Goal: Transaction & Acquisition: Obtain resource

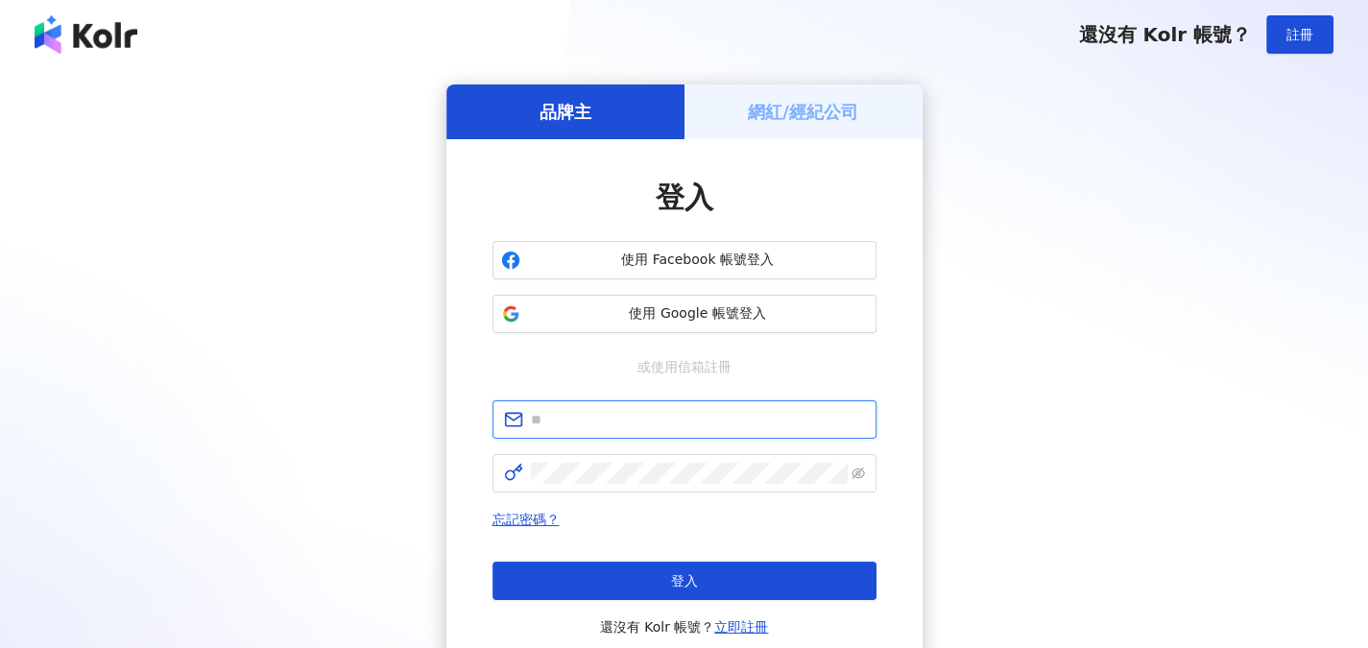
click at [593, 424] on input "text" at bounding box center [698, 419] width 334 height 21
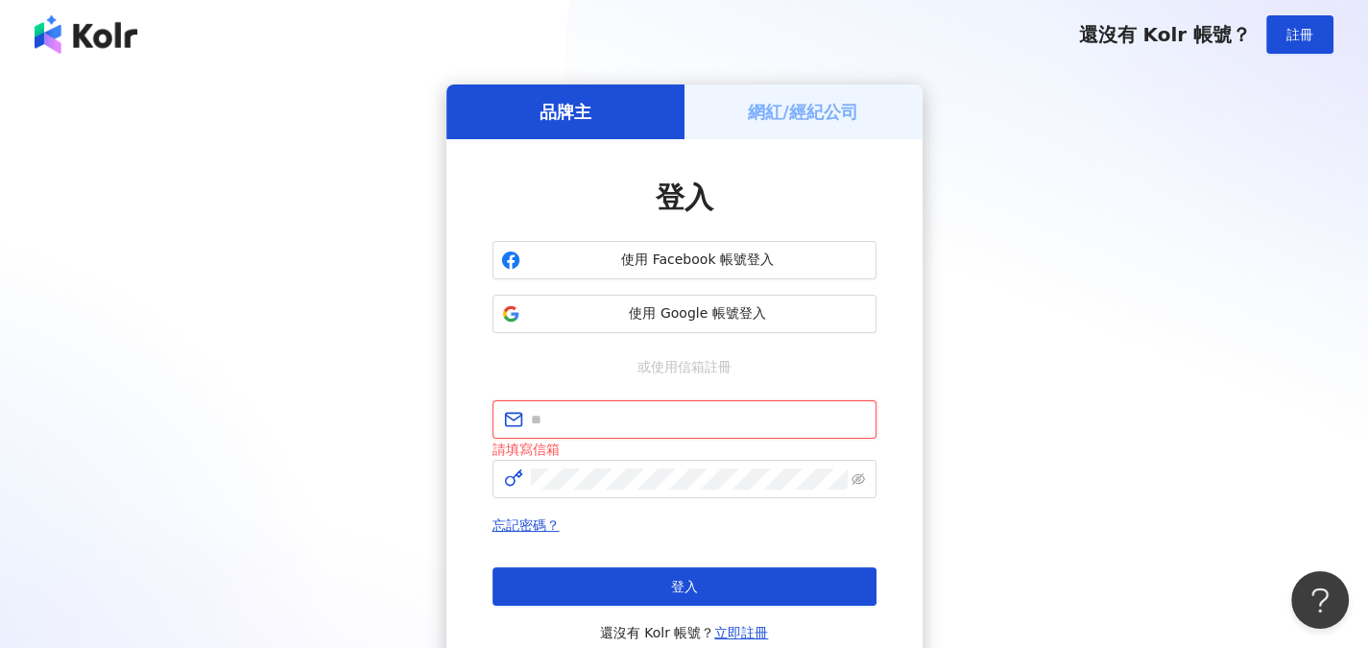
type input "**********"
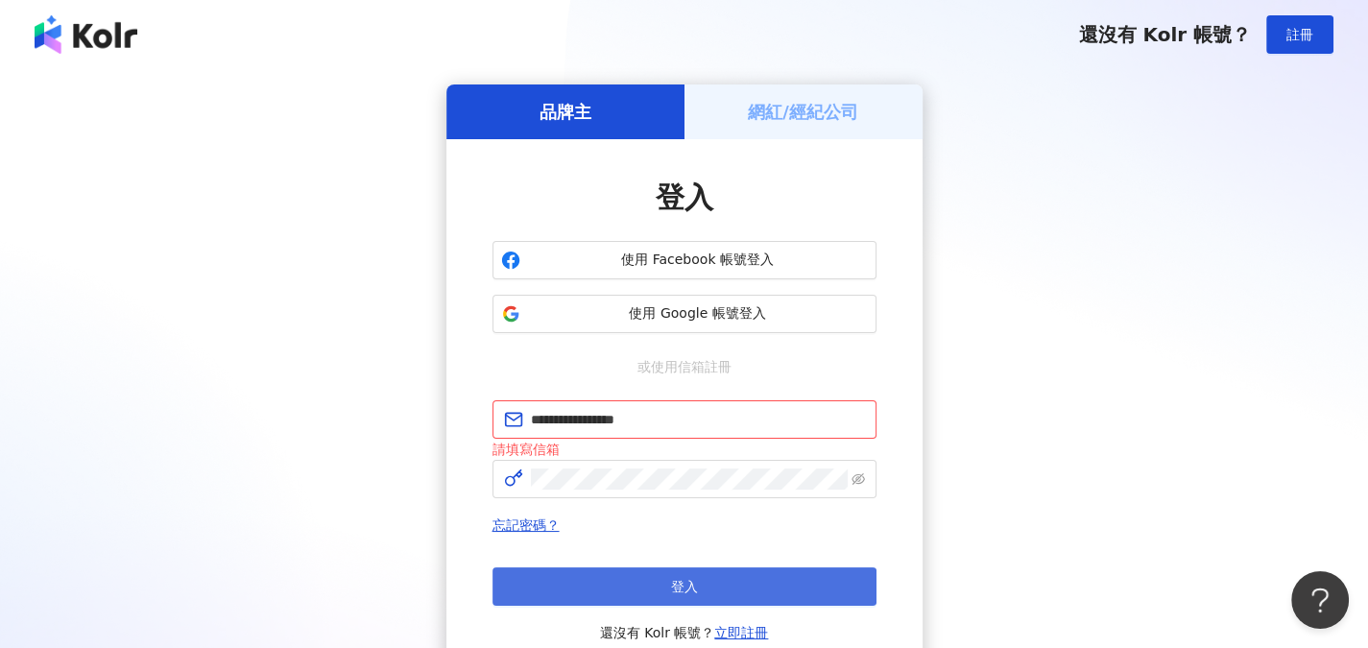
click at [644, 579] on button "登入" at bounding box center [685, 587] width 384 height 38
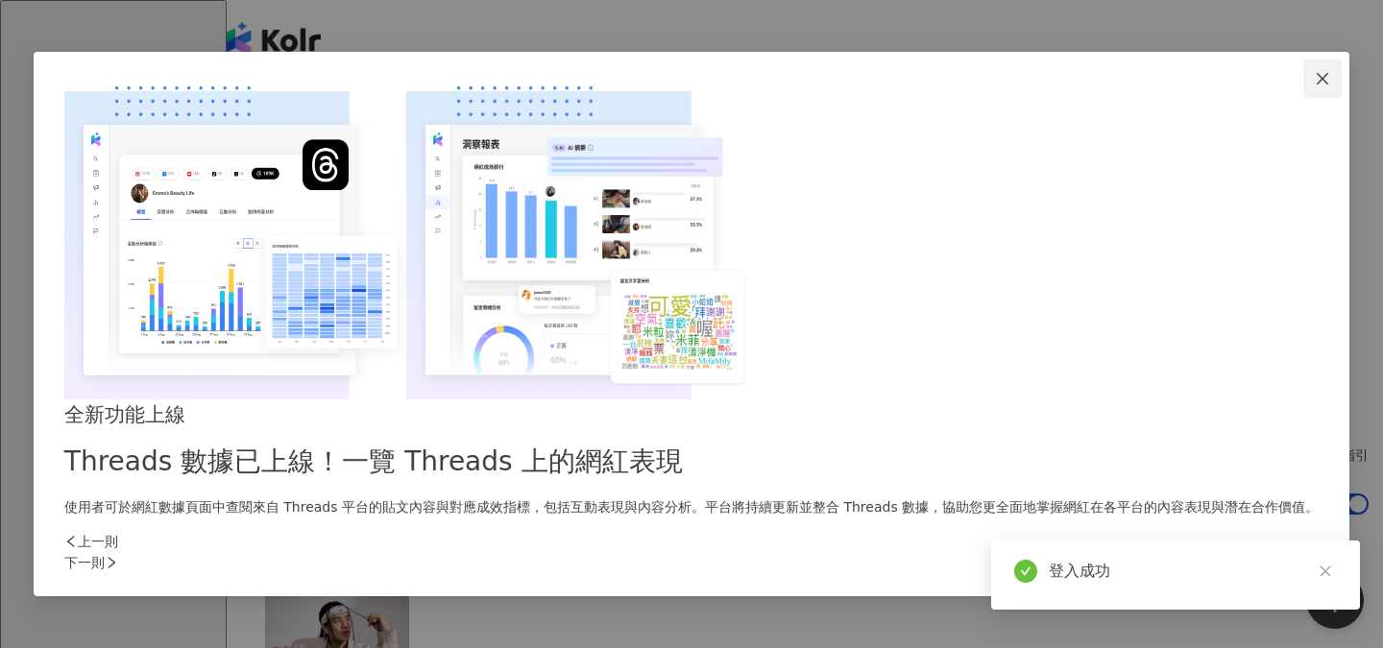
click at [1315, 86] on icon "close" at bounding box center [1322, 78] width 15 height 15
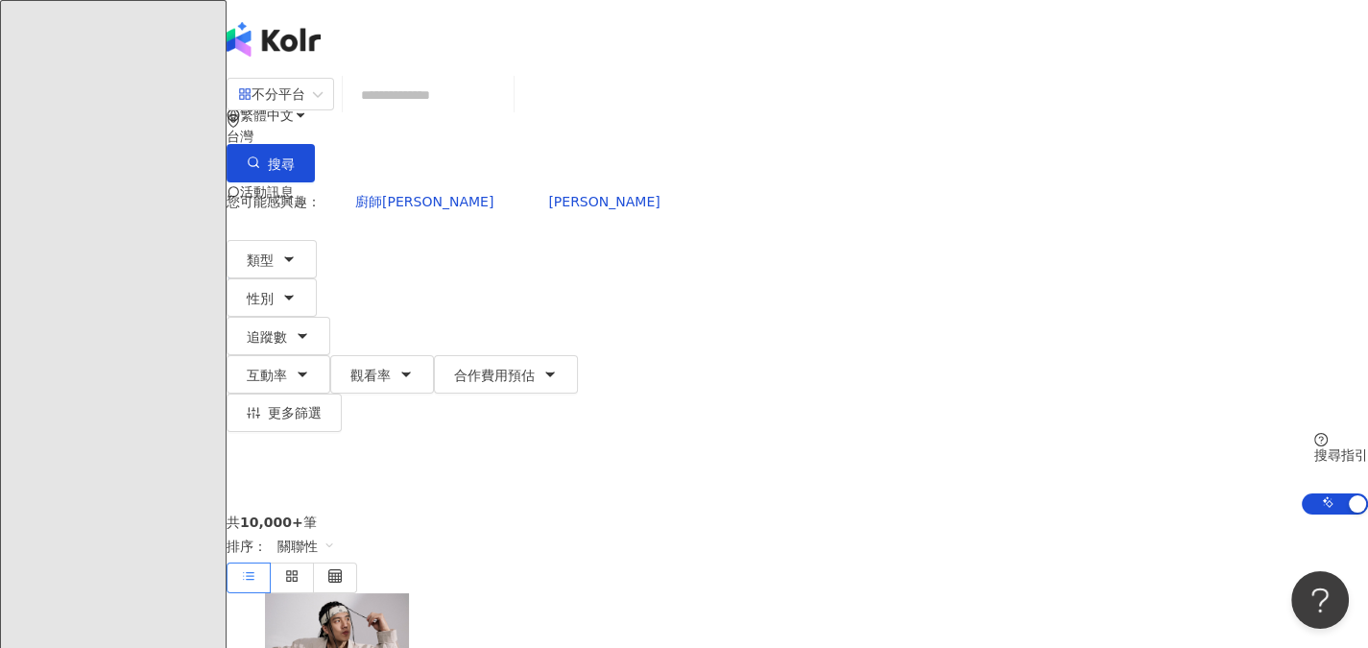
click at [506, 109] on input "search" at bounding box center [428, 95] width 156 height 36
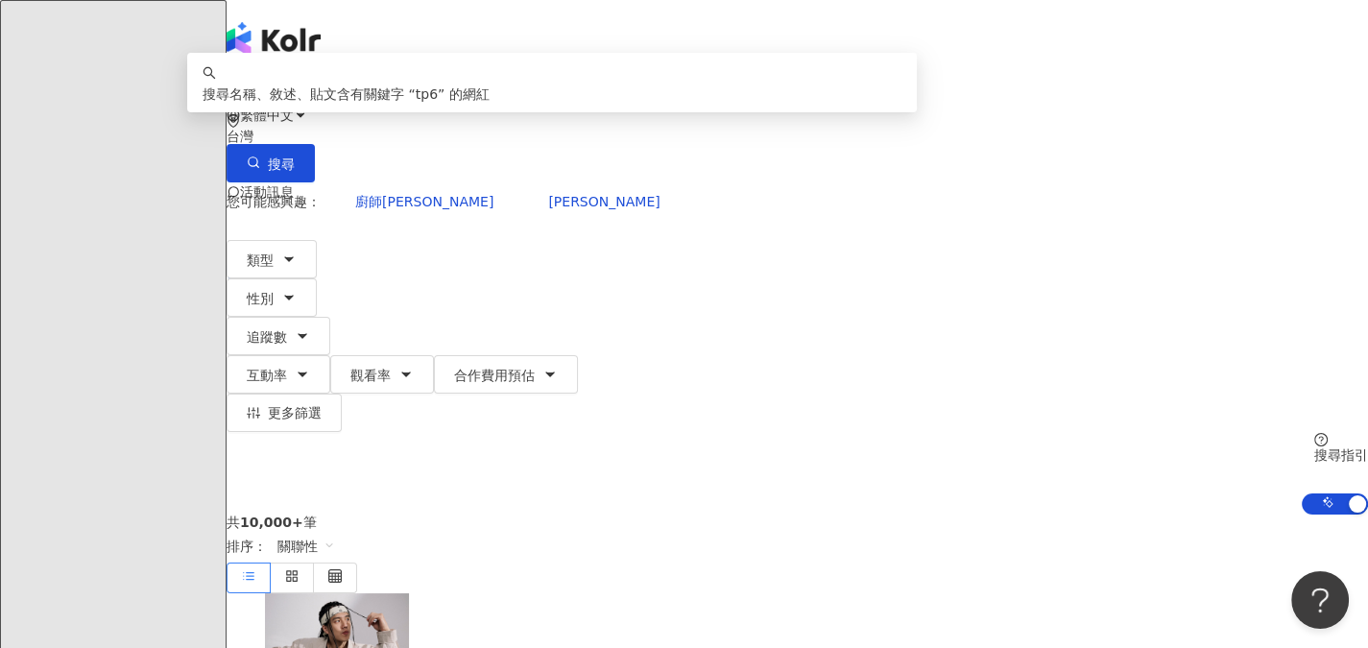
type input "*"
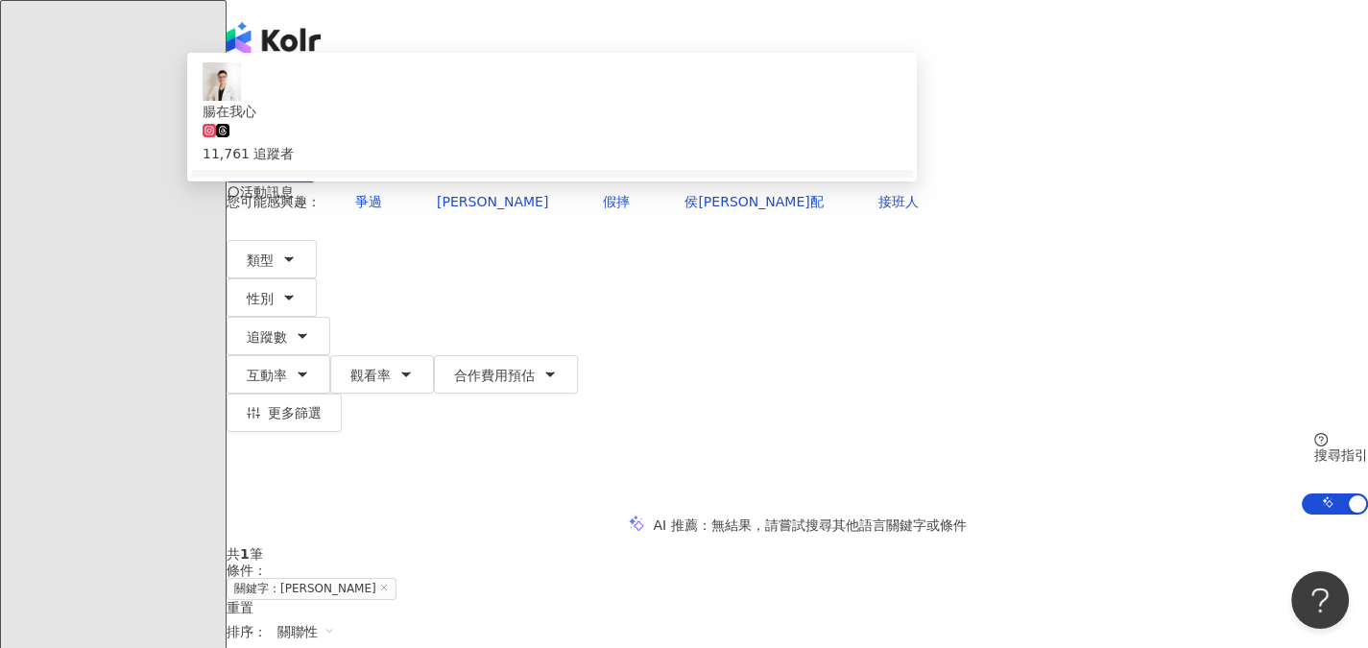
scroll to position [192, 0]
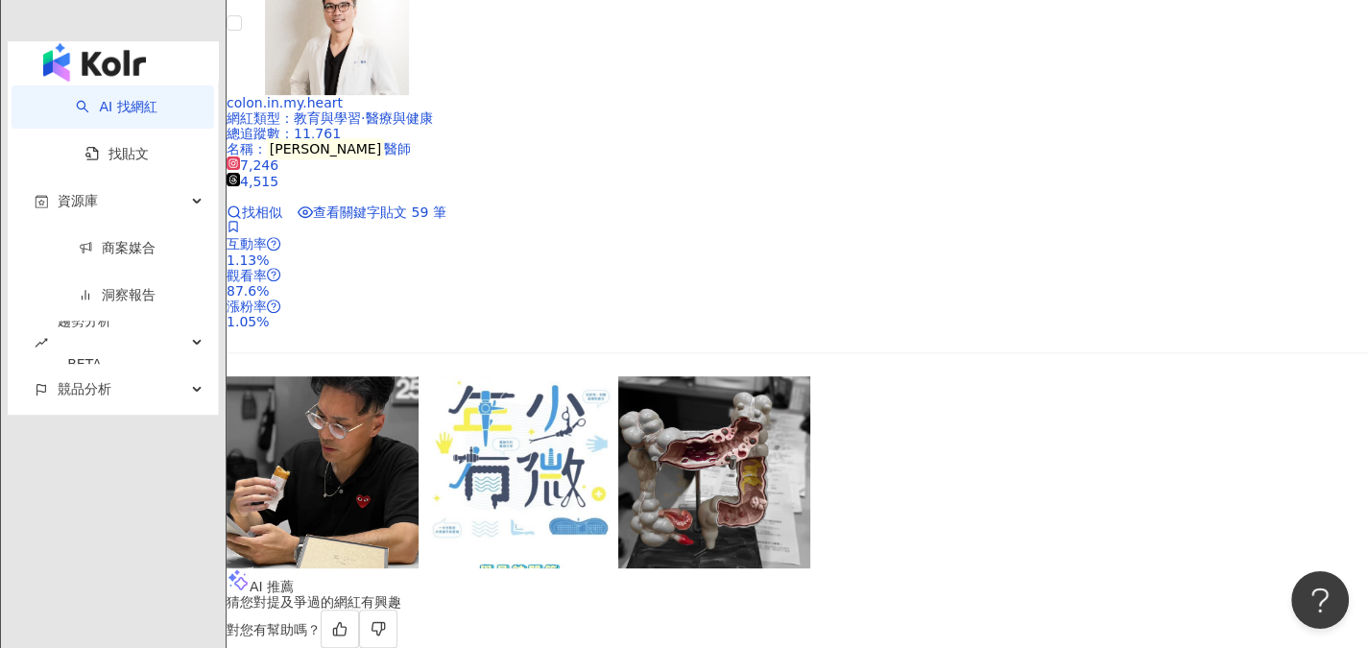
scroll to position [0, 0]
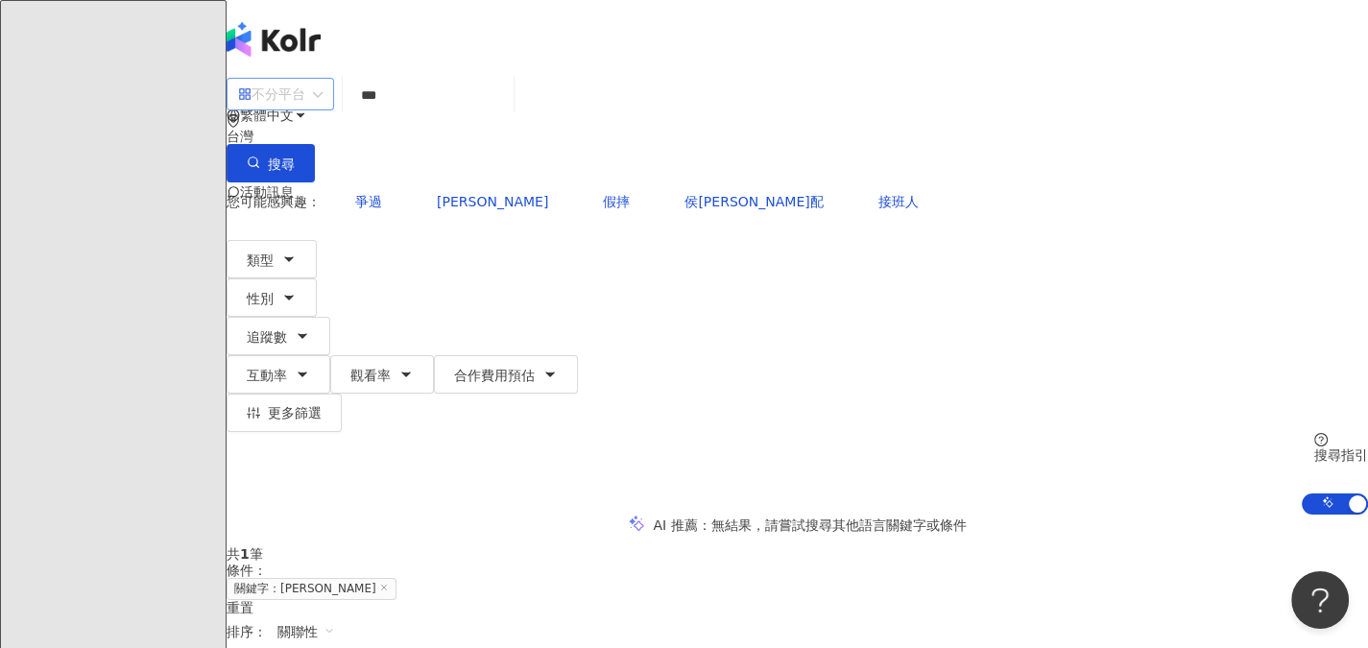
click at [323, 109] on span "不分平台" at bounding box center [280, 94] width 85 height 31
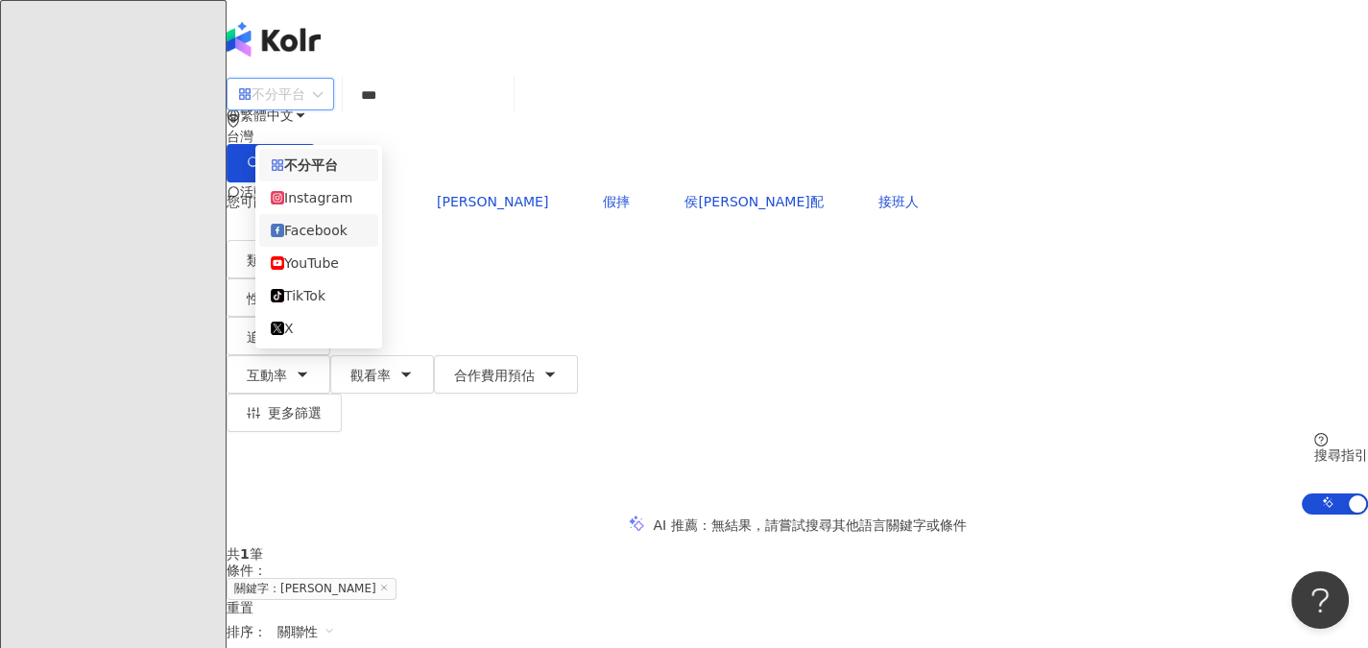
click at [344, 238] on div "Facebook" at bounding box center [319, 230] width 96 height 21
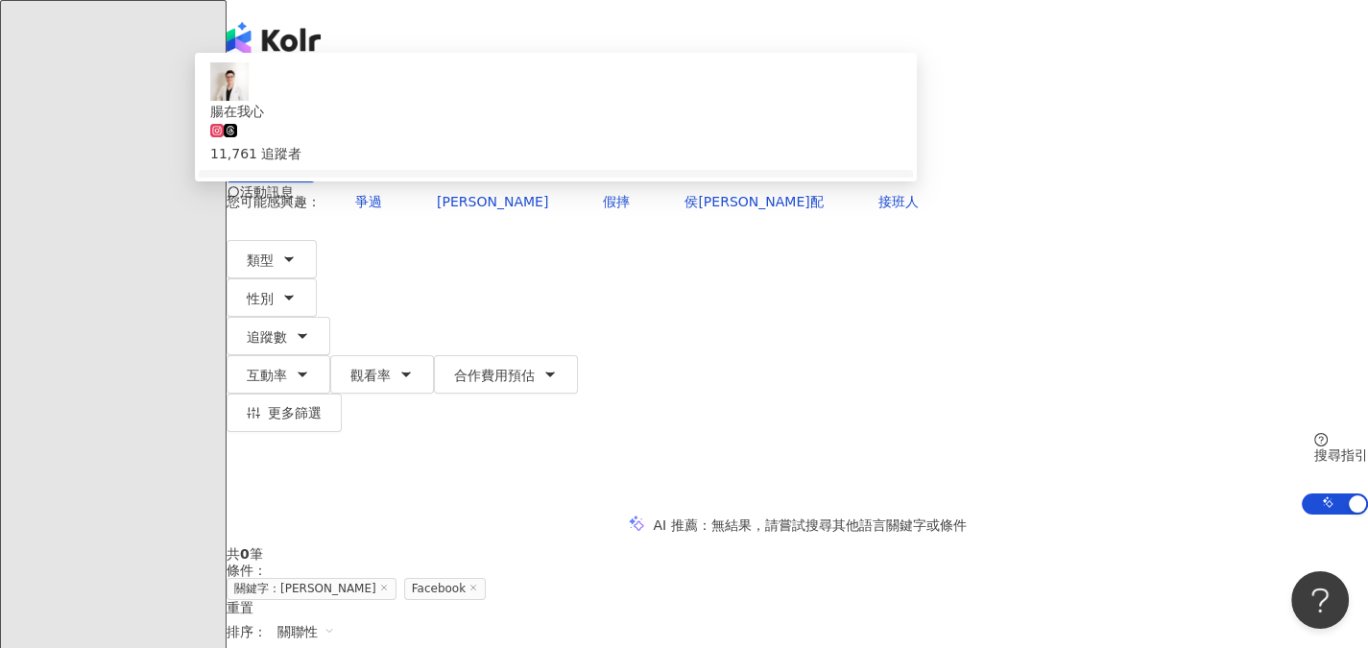
drag, startPoint x: 483, startPoint y: 114, endPoint x: 427, endPoint y: 117, distance: 55.8
click at [427, 113] on input "***" at bounding box center [438, 95] width 156 height 36
click at [489, 113] on input "***" at bounding box center [438, 95] width 156 height 36
drag, startPoint x: 449, startPoint y: 111, endPoint x: 400, endPoint y: 114, distance: 49.1
click at [400, 114] on div "Facebook *** 台灣 搜尋 b6a2b1a1-1dd0-4789-9eb0-35be59b71005 keyword 腸在我心 11,761 追蹤者…" at bounding box center [798, 130] width 1142 height 106
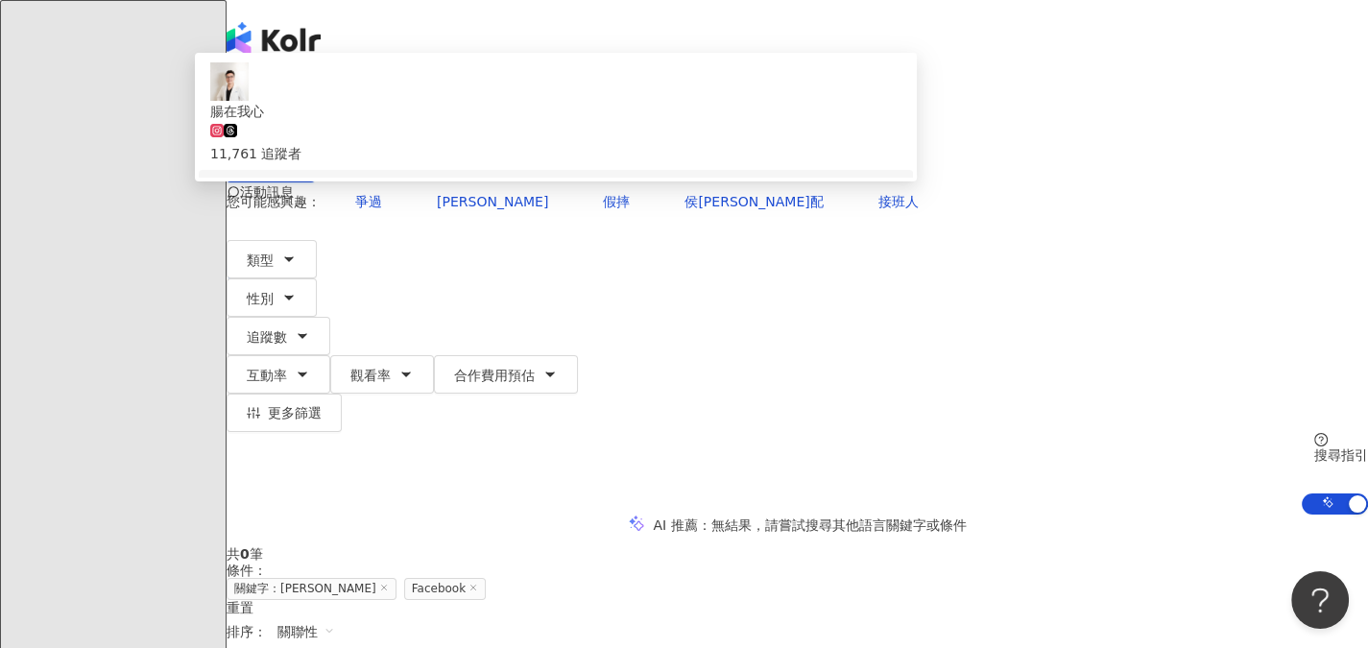
paste input "**"
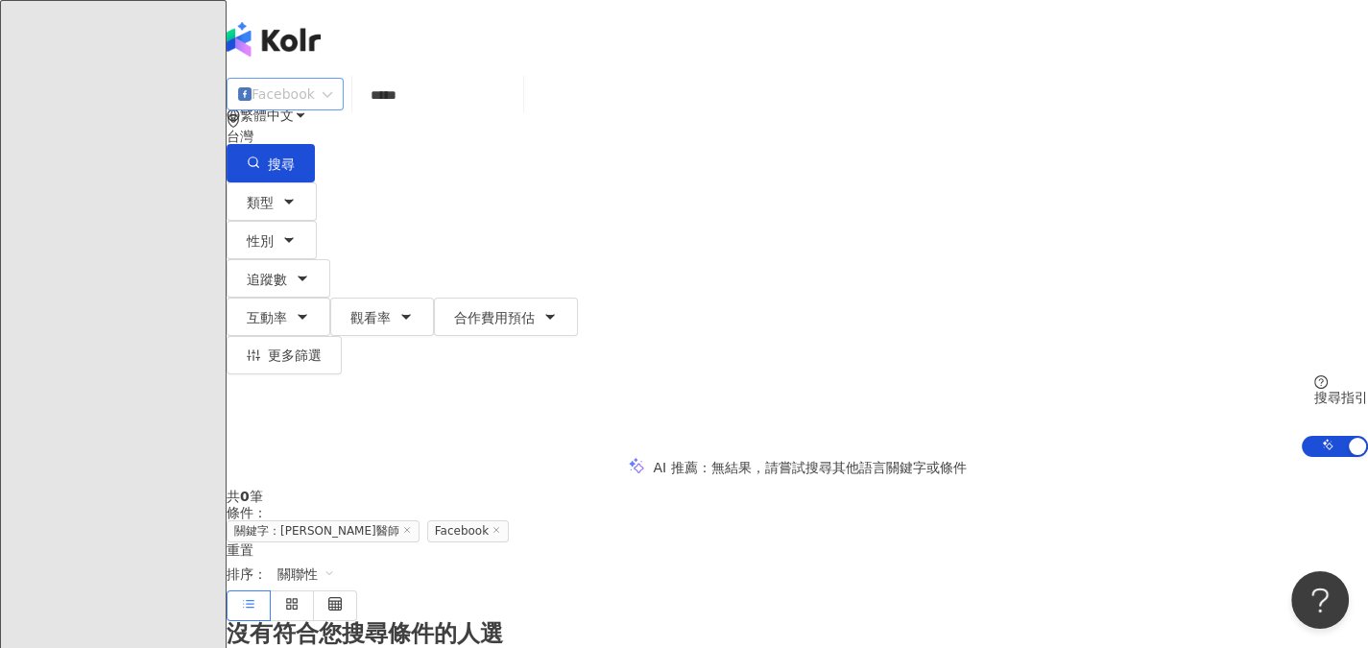
click at [315, 109] on div "Facebook" at bounding box center [276, 94] width 77 height 31
type input "*****"
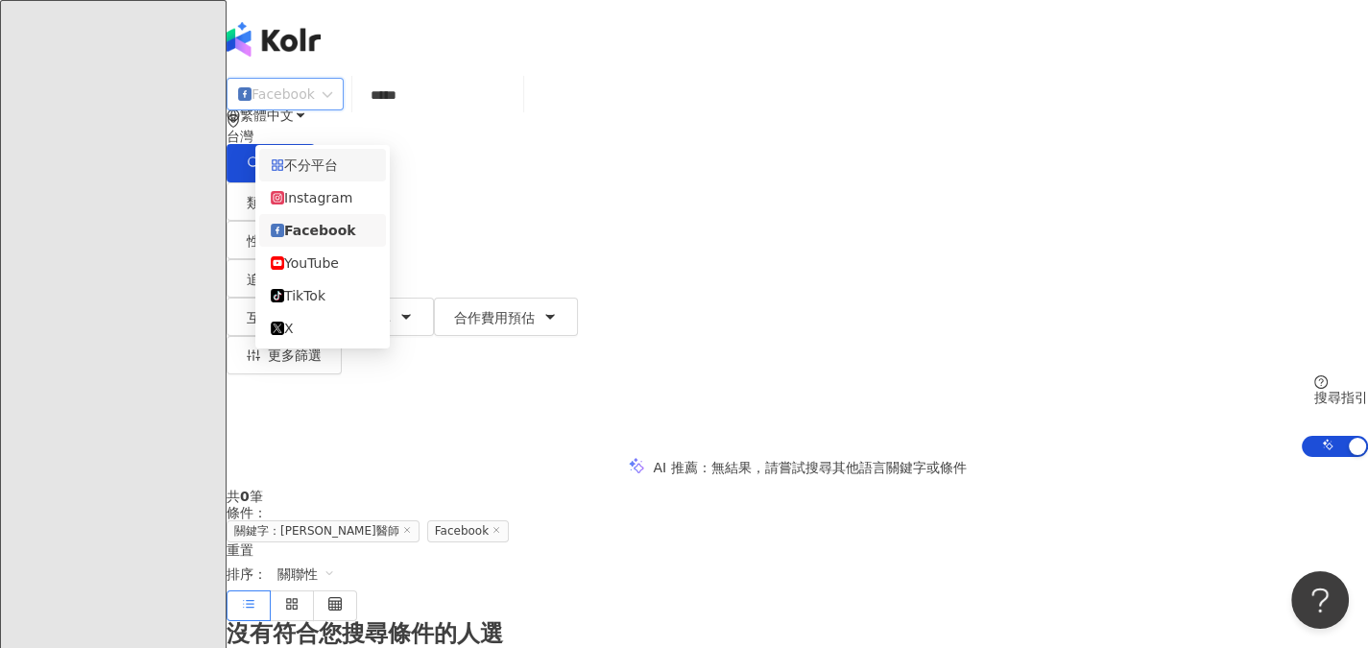
click at [355, 168] on div "不分平台" at bounding box center [323, 165] width 104 height 21
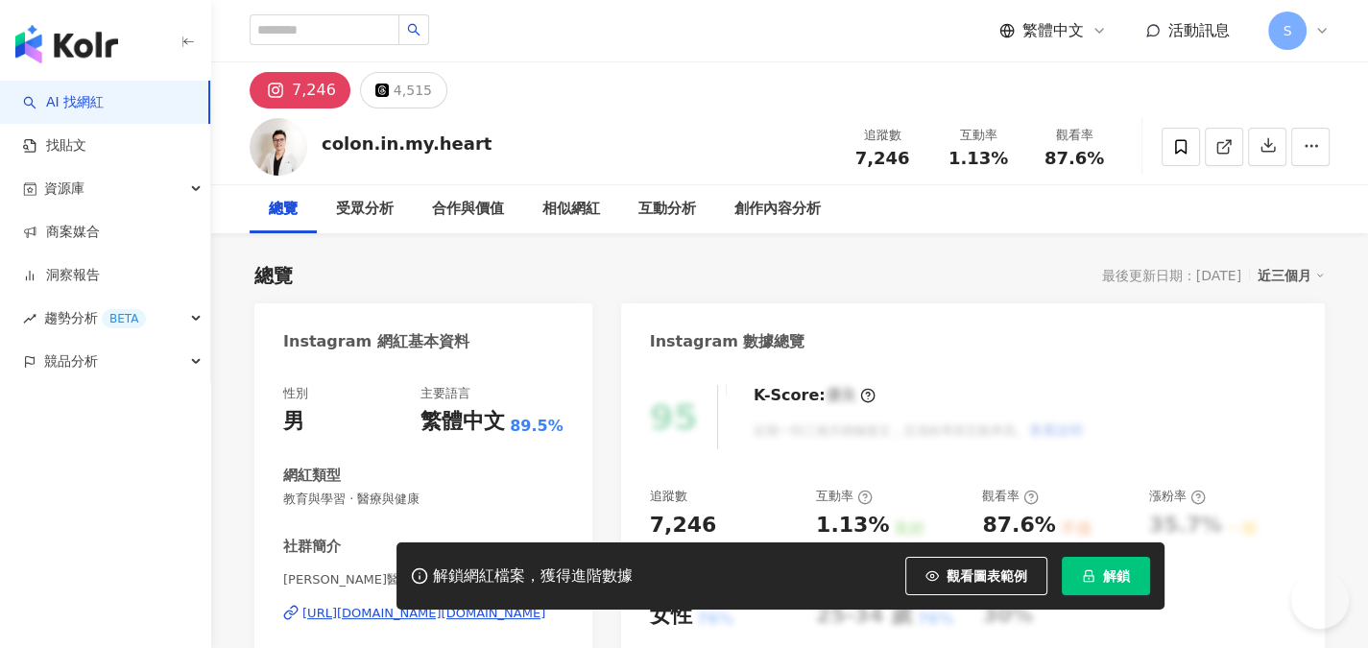
click at [1123, 580] on span "解鎖" at bounding box center [1116, 575] width 27 height 15
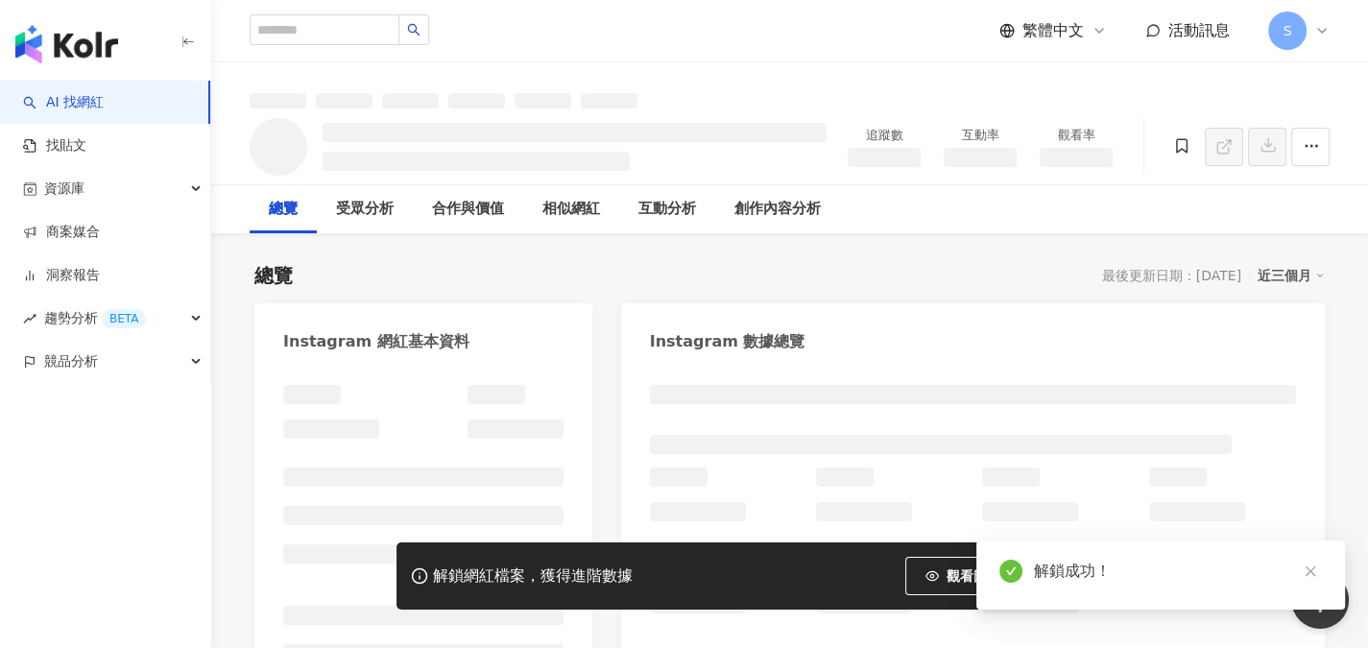
scroll to position [96, 0]
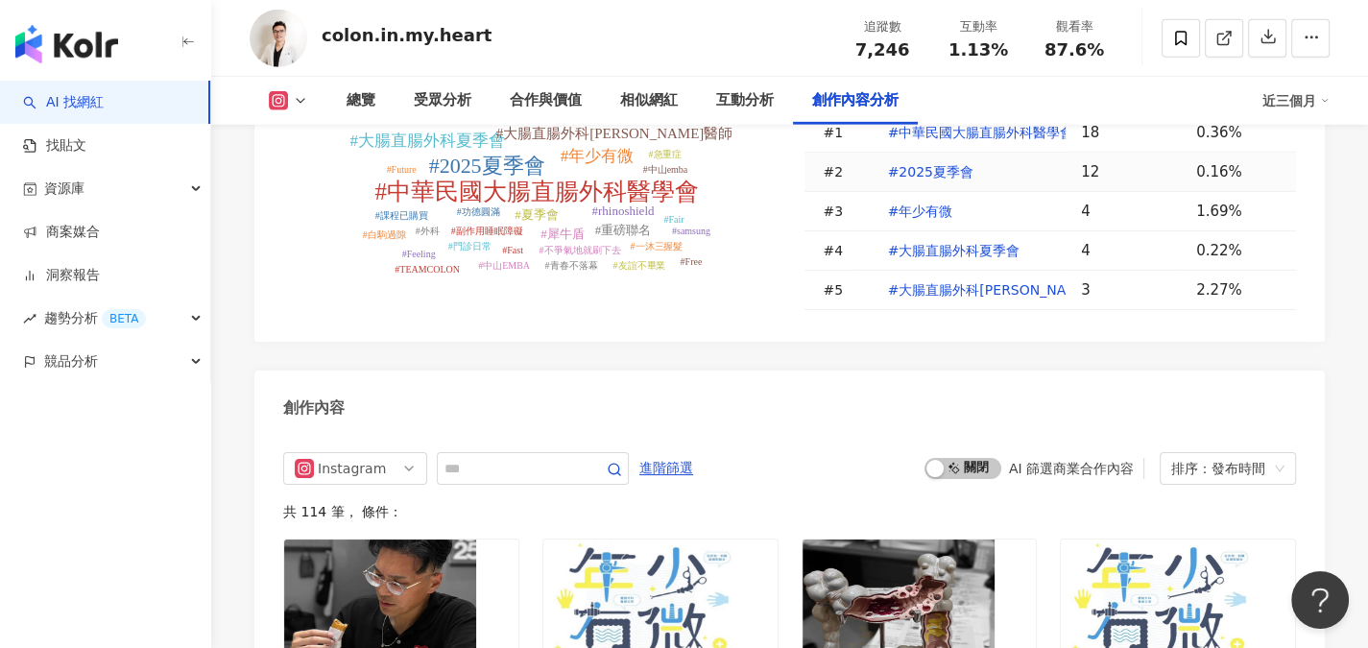
scroll to position [5836, 0]
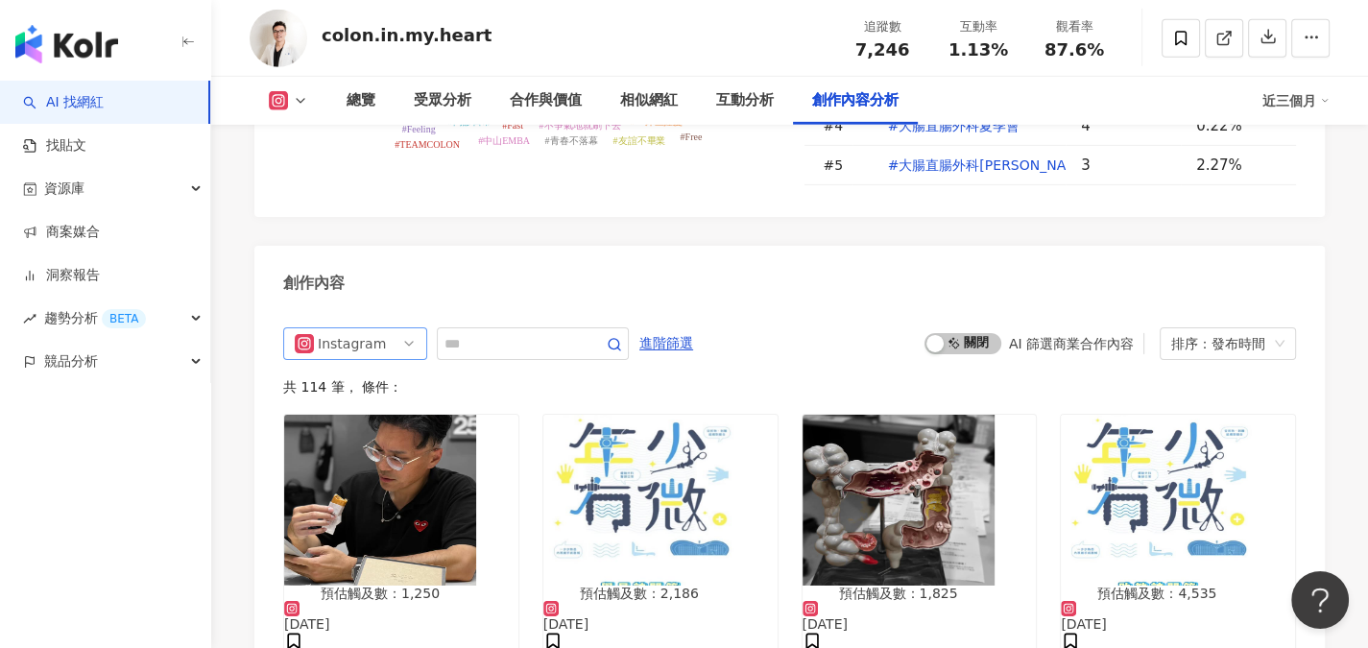
click at [419, 327] on div "Instagram" at bounding box center [355, 343] width 144 height 33
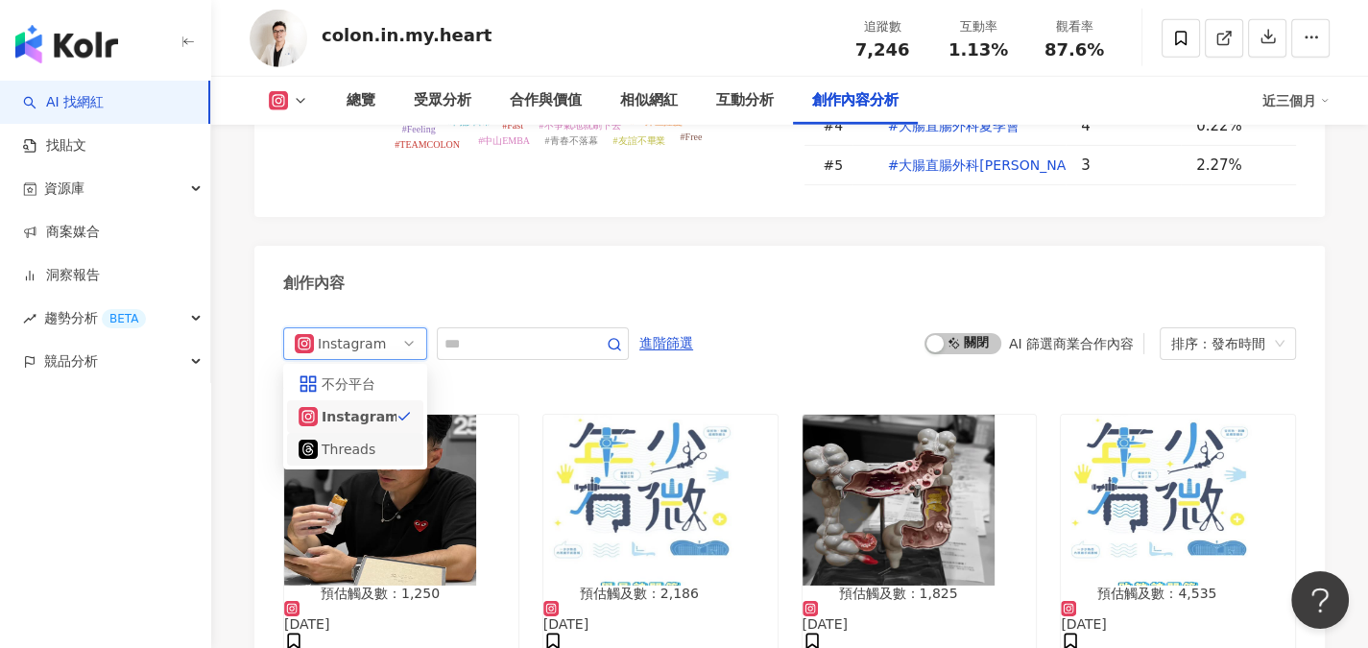
click at [392, 439] on div "Threads" at bounding box center [355, 449] width 113 height 21
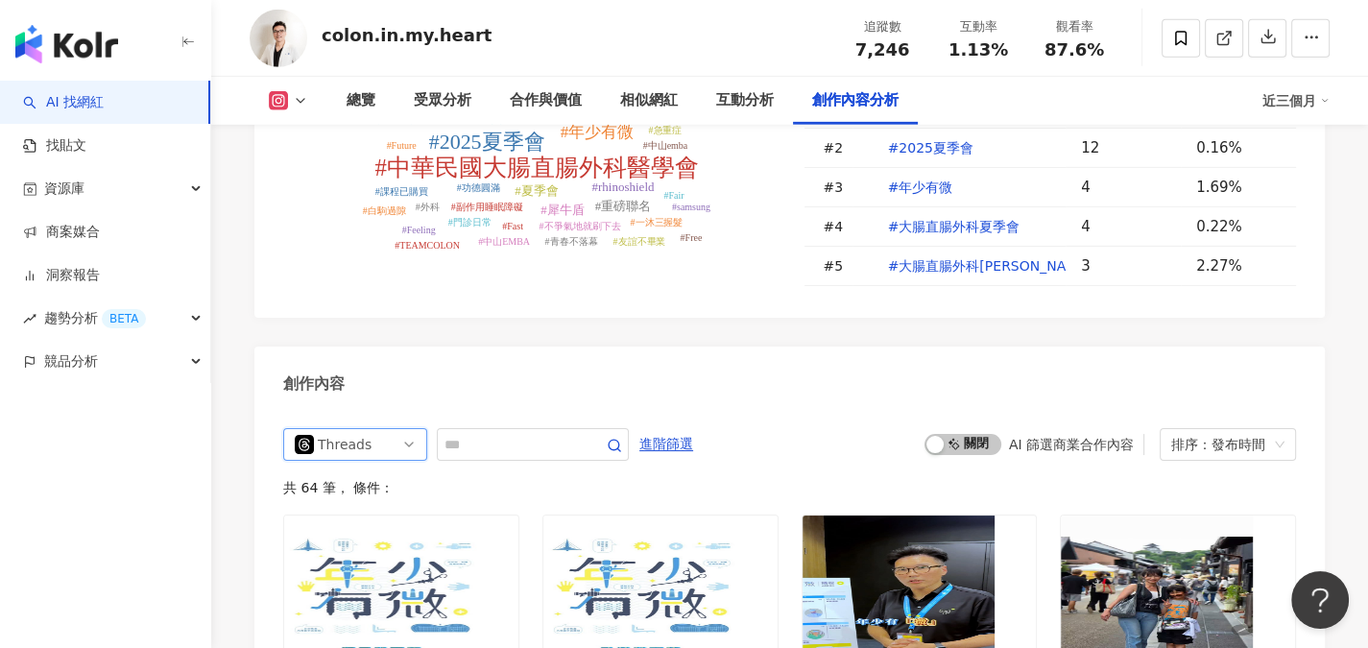
scroll to position [5638, 0]
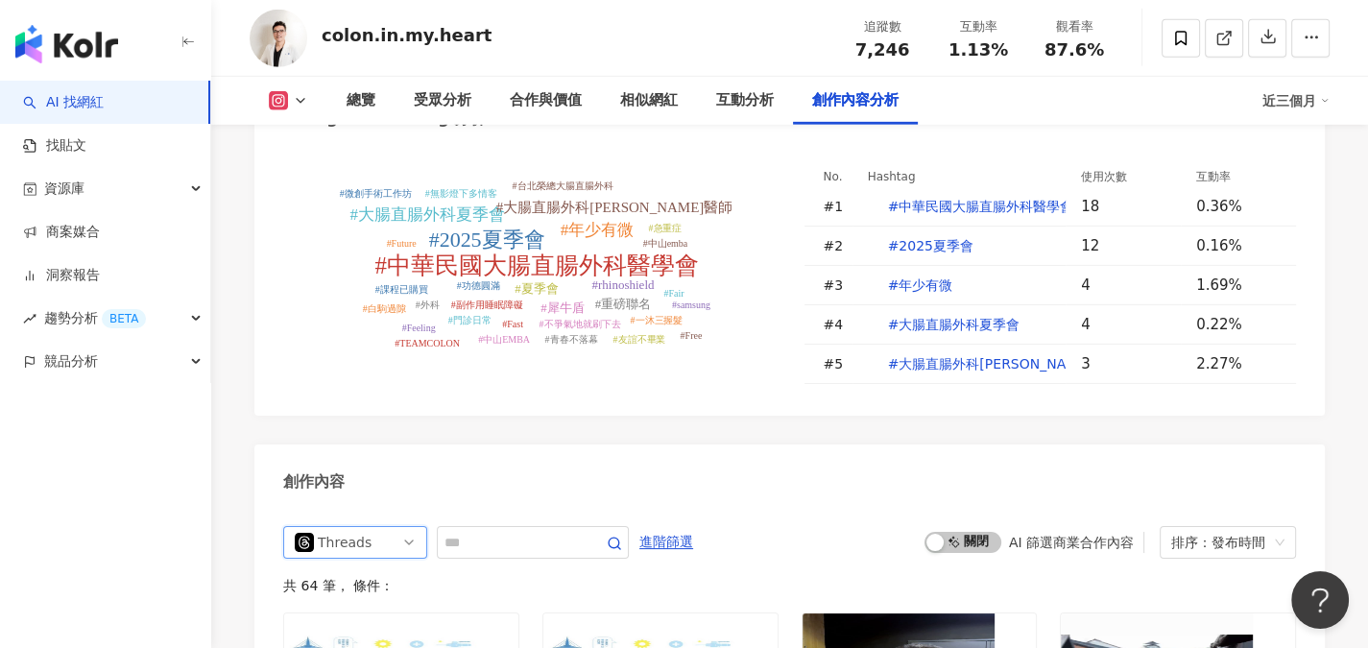
click at [402, 527] on span "Threads" at bounding box center [355, 542] width 121 height 31
click at [379, 605] on div "Instagram" at bounding box center [353, 615] width 62 height 21
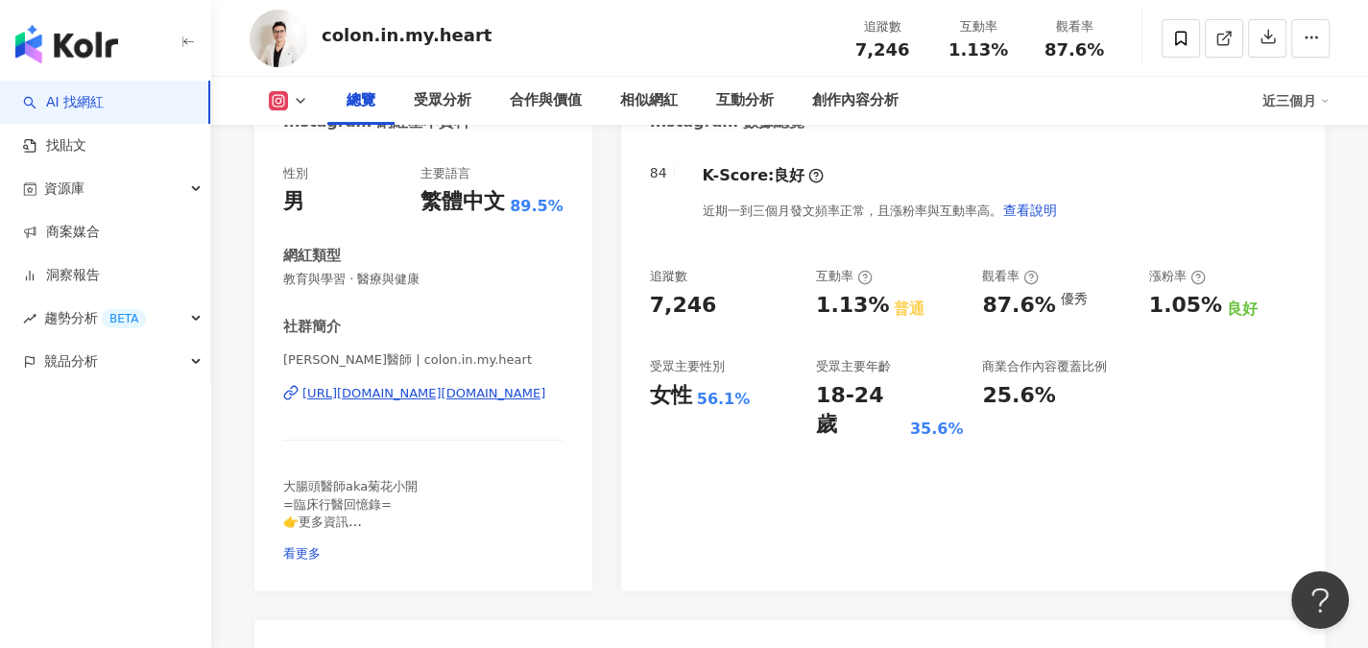
scroll to position [202, 0]
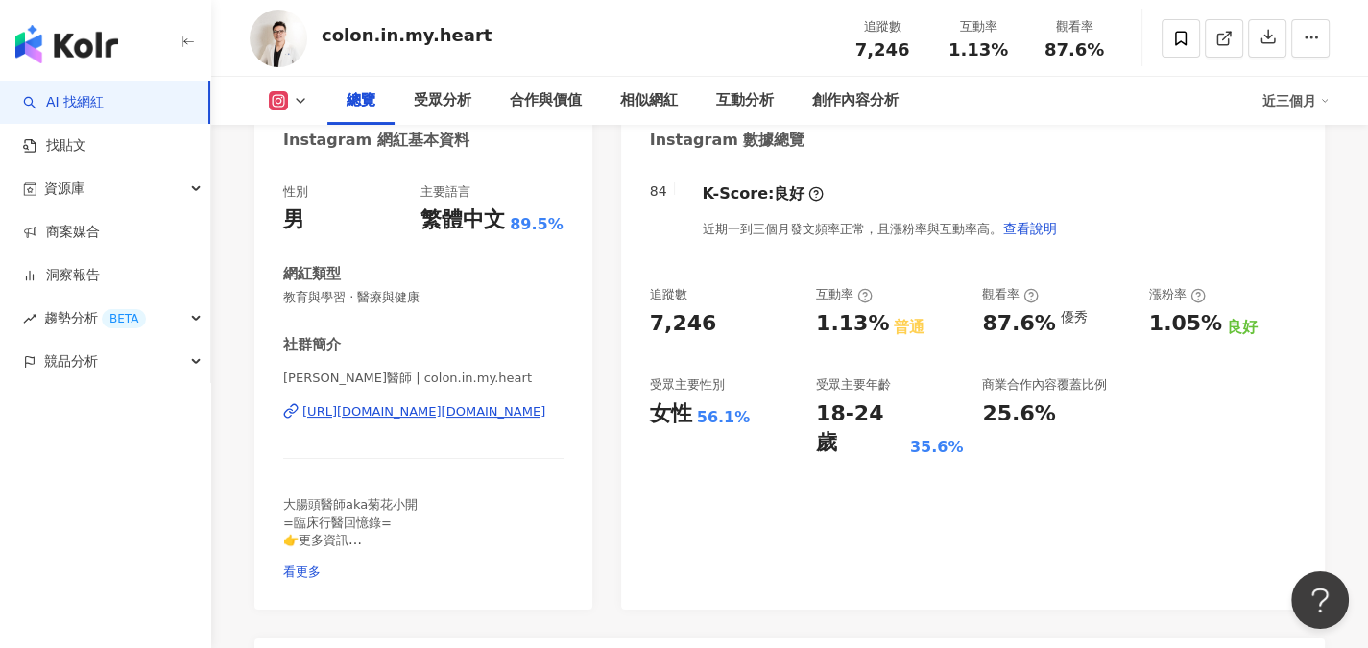
click at [1278, 109] on div "近三個月" at bounding box center [1296, 100] width 67 height 31
click at [1293, 181] on link "近六個月" at bounding box center [1305, 181] width 54 height 15
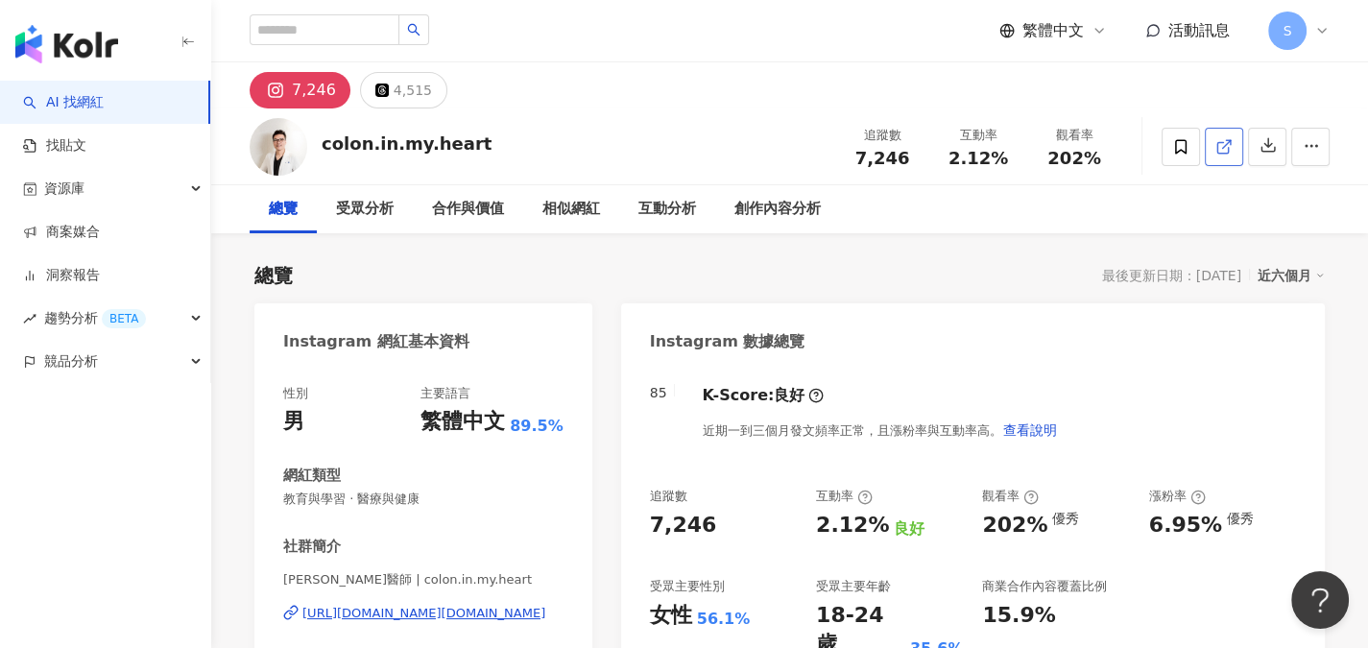
click at [1231, 146] on icon at bounding box center [1224, 146] width 17 height 17
click at [1263, 142] on icon "button" at bounding box center [1268, 144] width 17 height 17
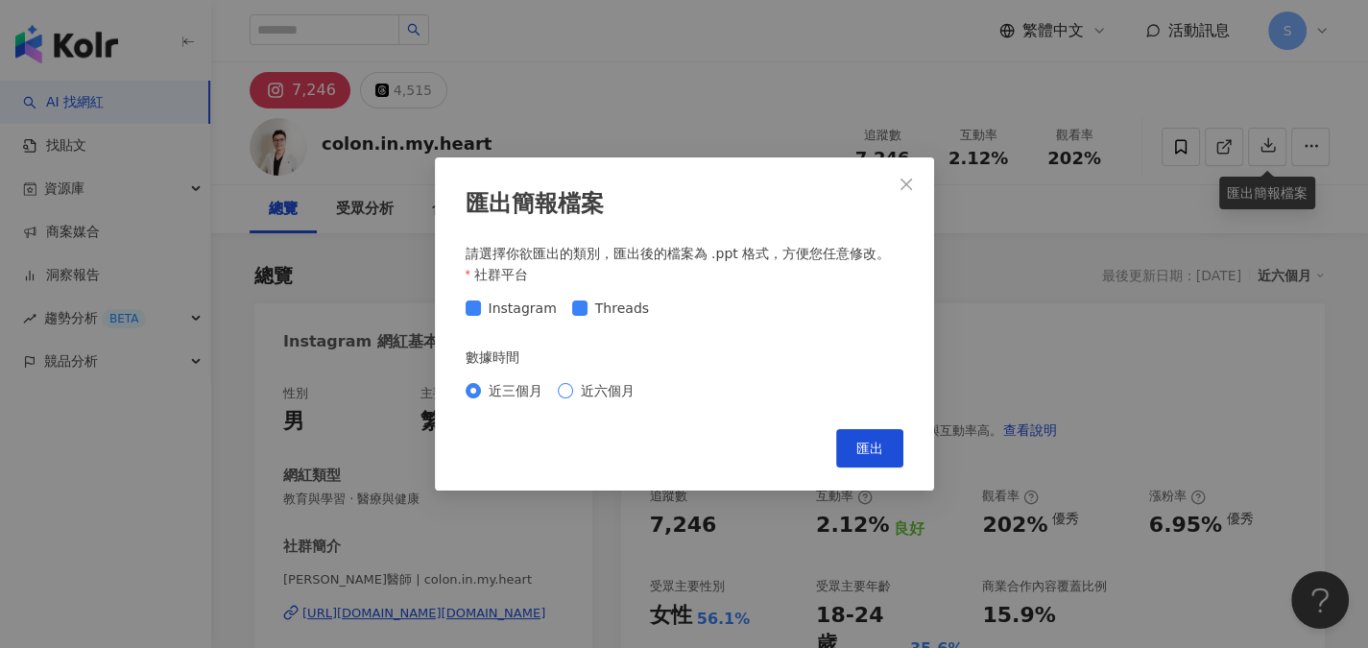
click at [578, 391] on span "近六個月" at bounding box center [607, 390] width 69 height 21
click at [877, 442] on span "匯出" at bounding box center [870, 448] width 27 height 15
